Goal: Navigation & Orientation: Find specific page/section

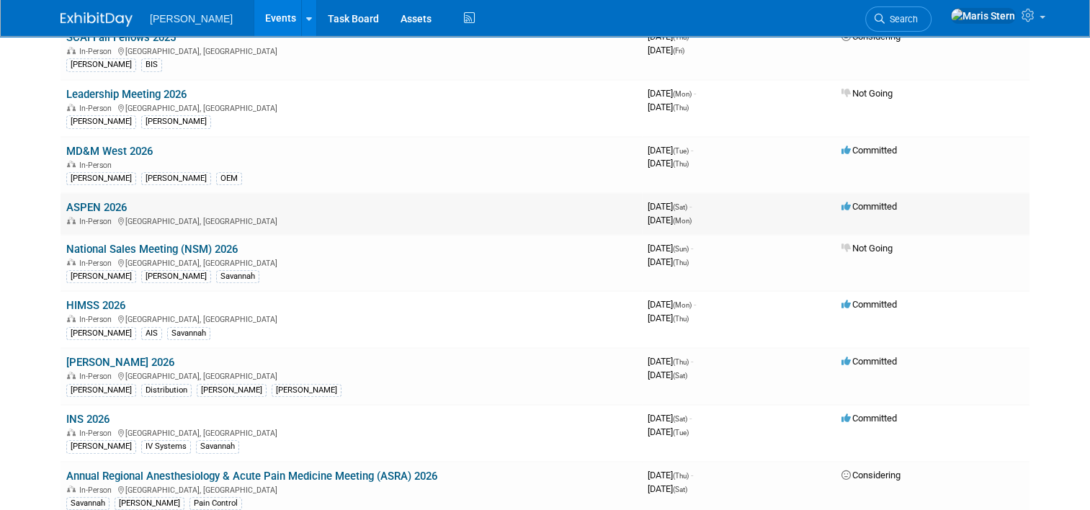
scroll to position [721, 0]
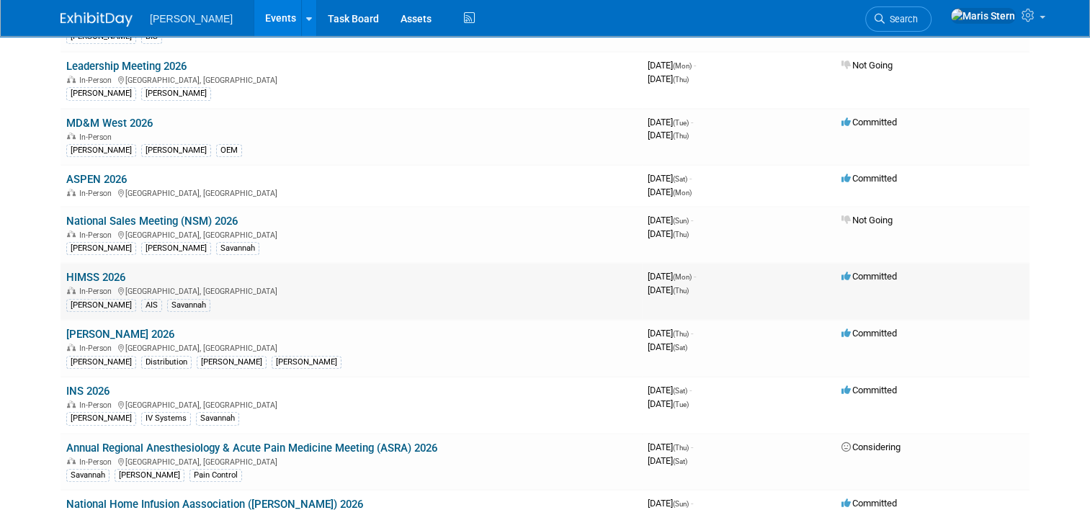
click at [89, 271] on link "HIMSS 2026" at bounding box center [95, 277] width 59 height 13
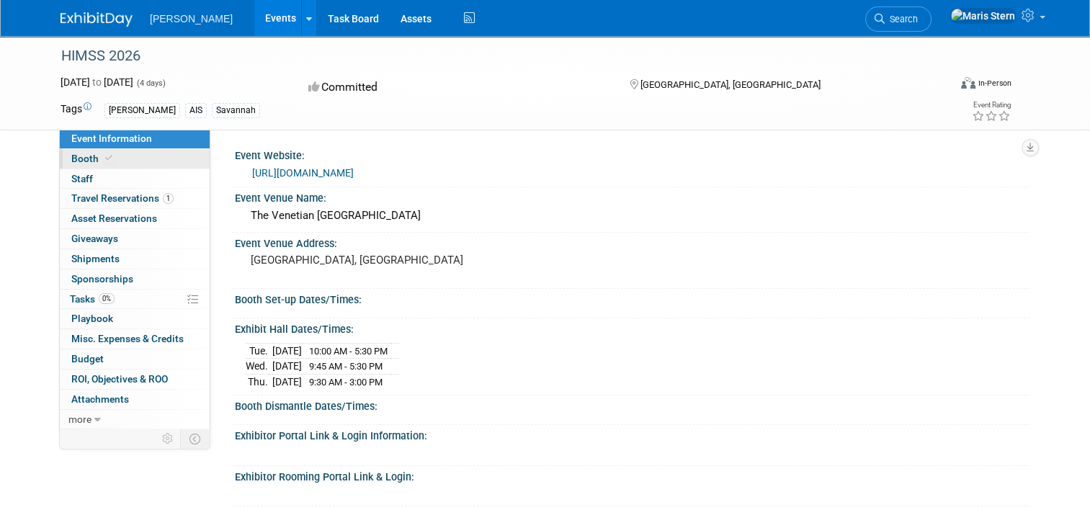
click at [86, 152] on link "Booth" at bounding box center [135, 158] width 150 height 19
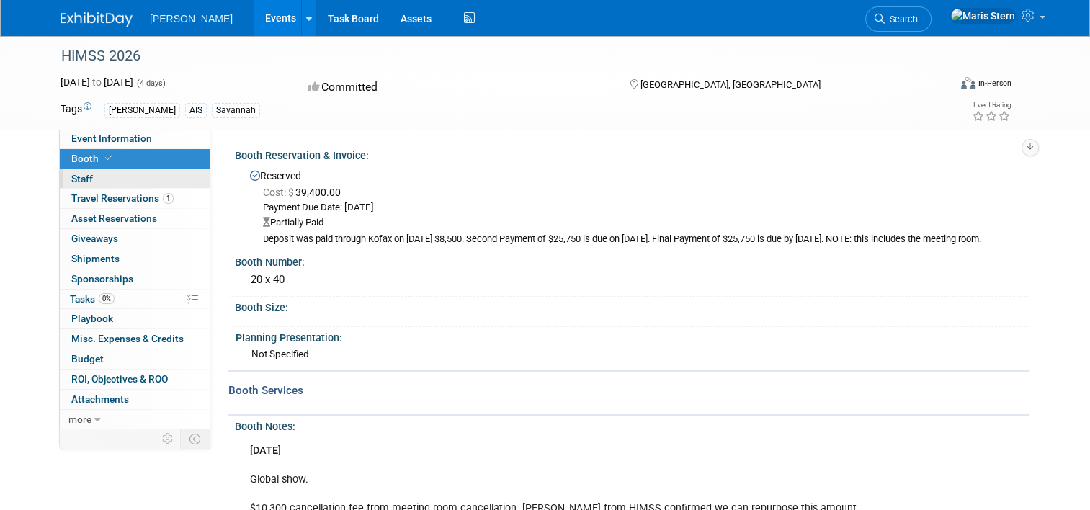
click at [95, 180] on link "0 Staff 0" at bounding box center [135, 178] width 150 height 19
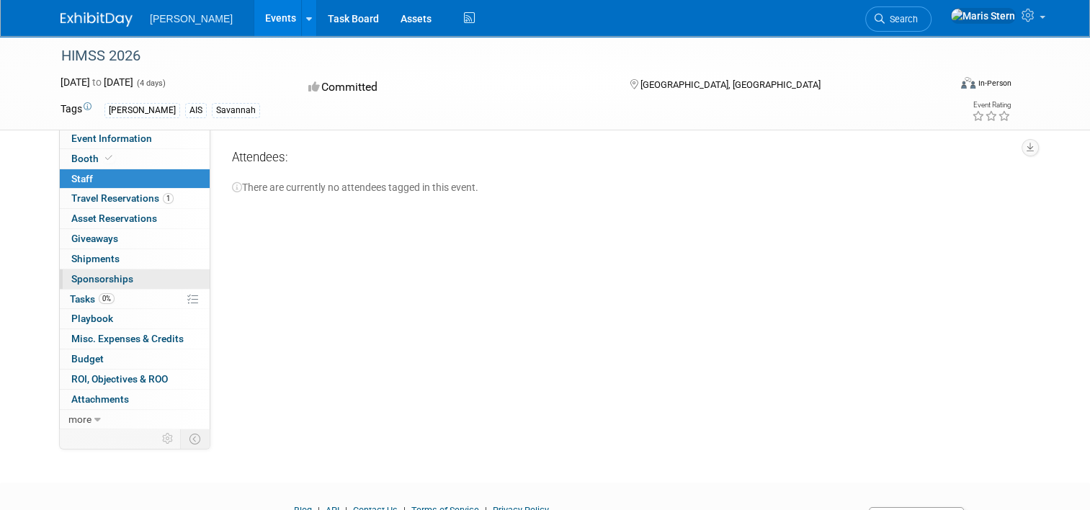
click at [112, 278] on span "Sponsorships 0" at bounding box center [102, 279] width 62 height 12
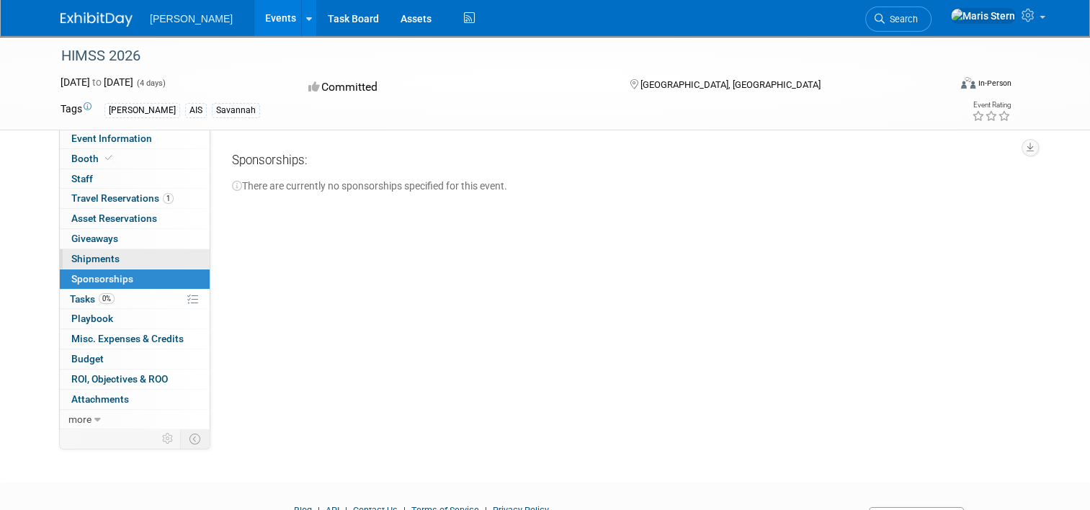
click at [115, 251] on link "0 Shipments 0" at bounding box center [135, 258] width 150 height 19
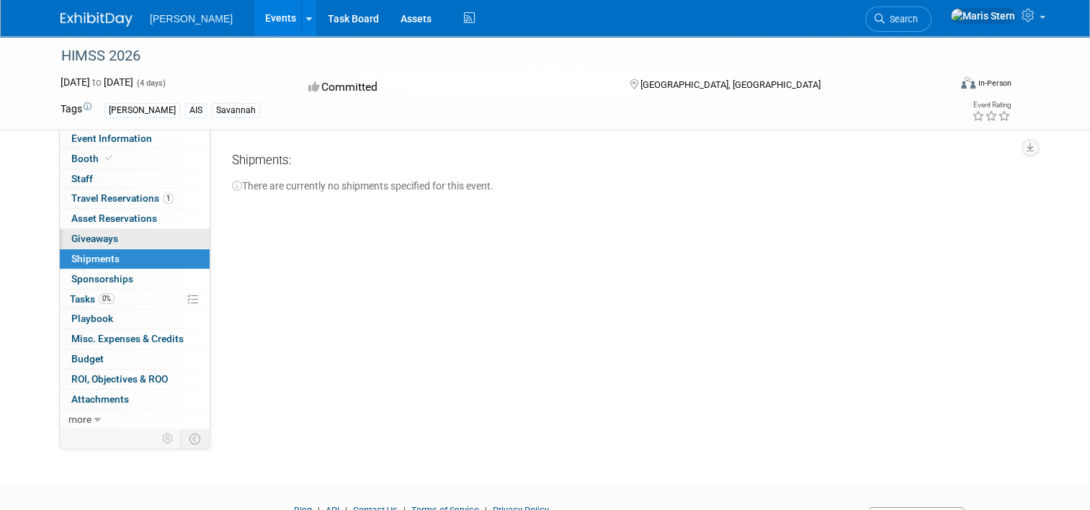
click at [118, 237] on link "0 Giveaways 0" at bounding box center [135, 238] width 150 height 19
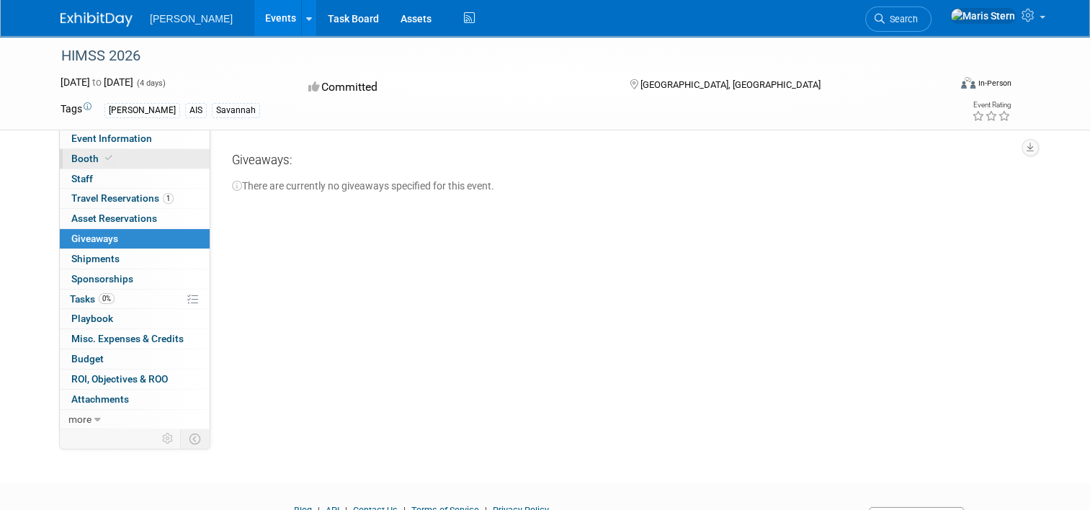
click at [115, 159] on link "Booth" at bounding box center [135, 158] width 150 height 19
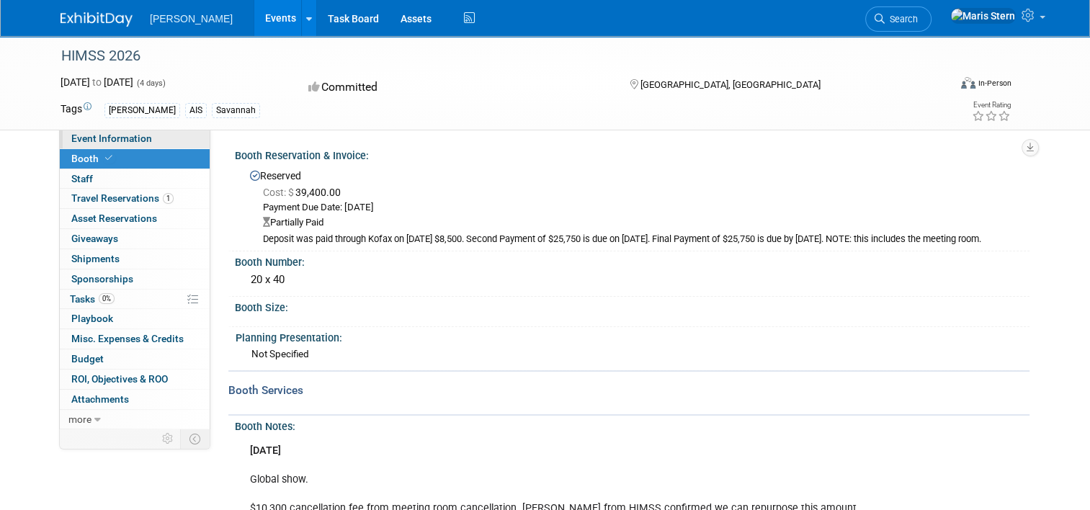
click at [136, 141] on span "Event Information" at bounding box center [111, 139] width 81 height 12
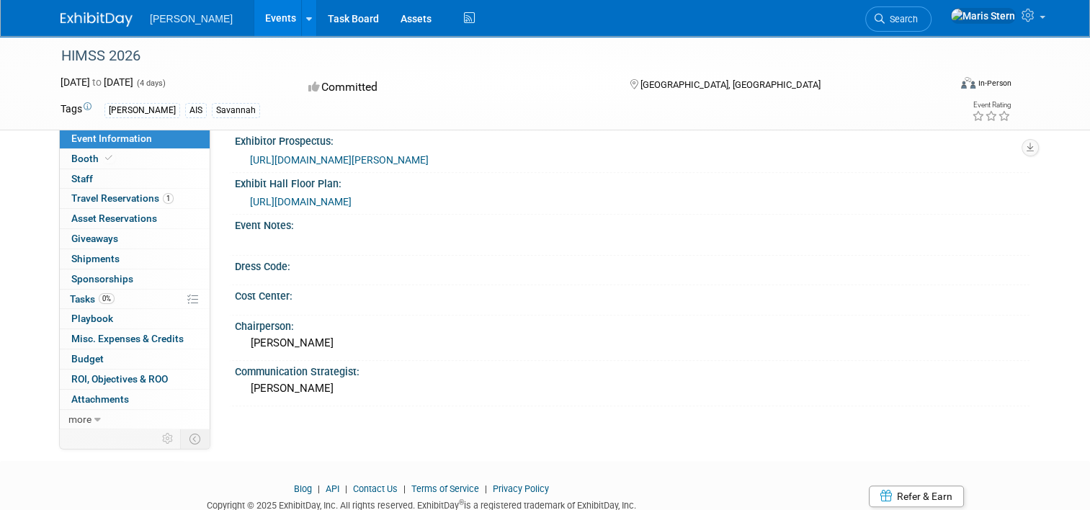
scroll to position [718, 0]
